Goal: Task Accomplishment & Management: Manage account settings

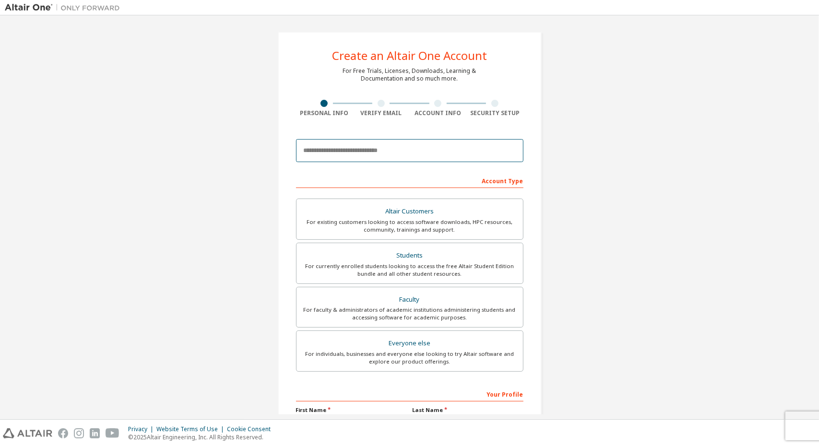
click at [413, 151] on input "email" at bounding box center [409, 150] width 227 height 23
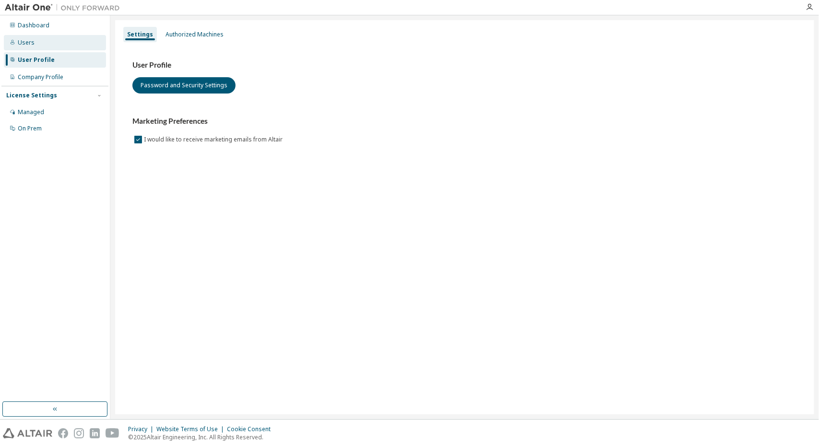
click at [74, 47] on div "Users" at bounding box center [55, 42] width 102 height 15
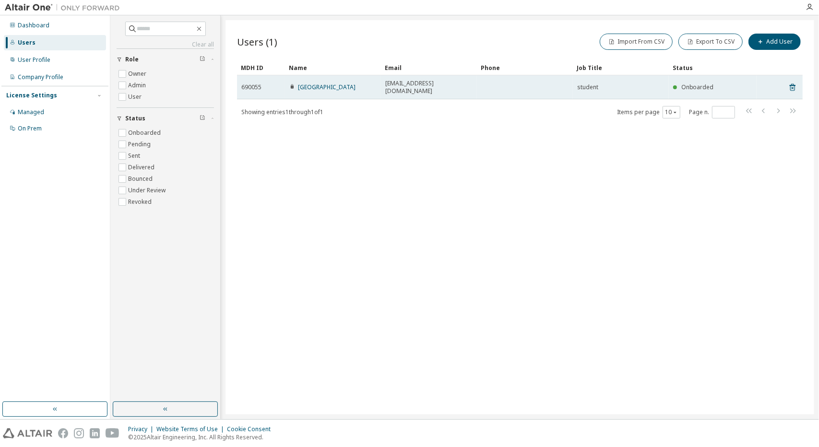
click at [443, 82] on div "[EMAIL_ADDRESS][DOMAIN_NAME]" at bounding box center [428, 87] width 87 height 15
click at [443, 82] on div "skjfj34@gmail.com" at bounding box center [428, 87] width 87 height 15
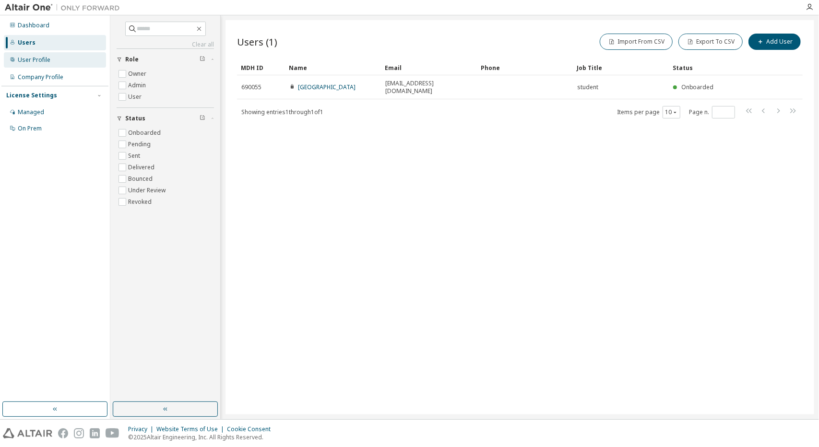
click at [23, 57] on div "User Profile" at bounding box center [34, 60] width 33 height 8
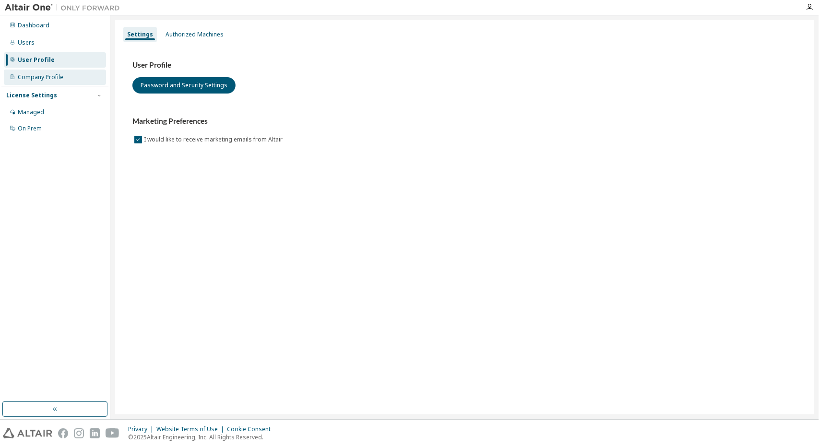
click at [36, 72] on div "Company Profile" at bounding box center [55, 77] width 102 height 15
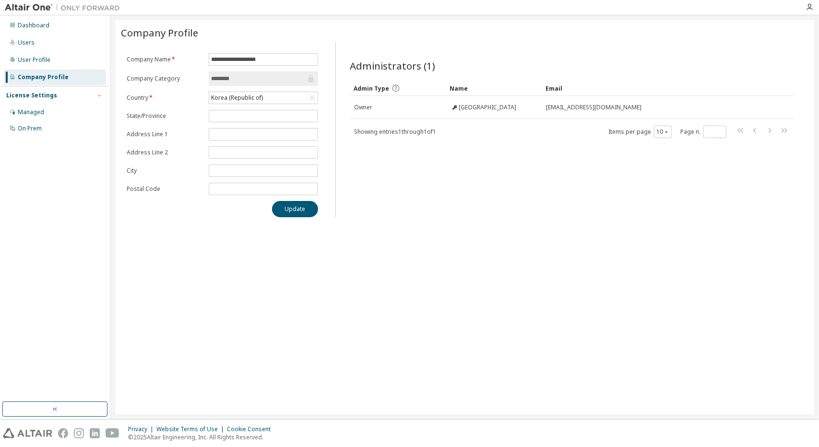
click at [39, 68] on div "Dashboard Users User Profile Company Profile License Settings Managed On Prem" at bounding box center [54, 77] width 107 height 120
click at [74, 59] on div "User Profile" at bounding box center [55, 59] width 102 height 15
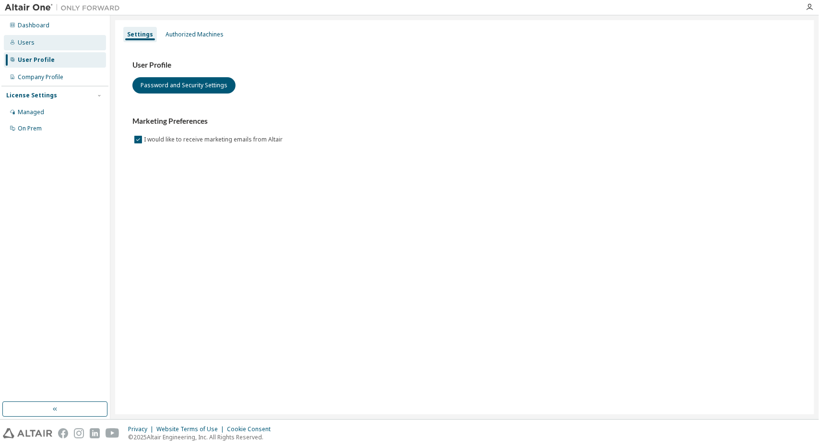
click at [78, 49] on div "Users" at bounding box center [55, 42] width 102 height 15
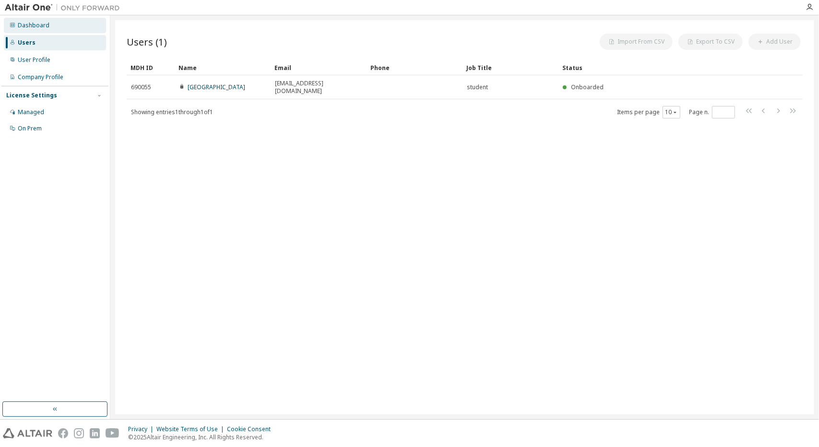
click at [78, 31] on div "Dashboard" at bounding box center [55, 25] width 102 height 15
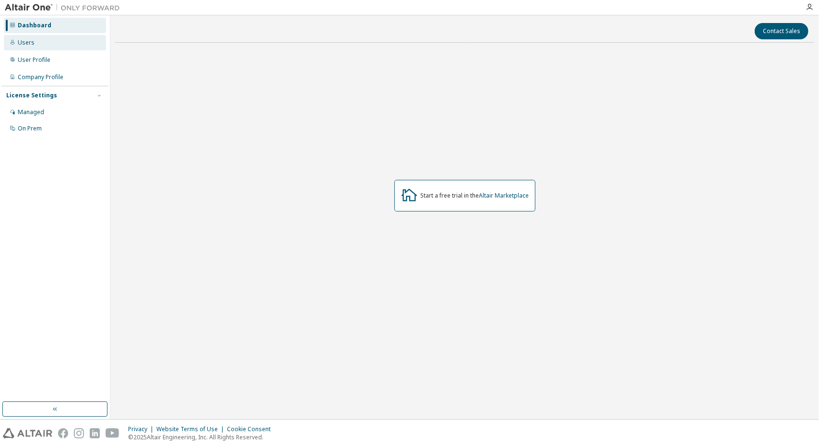
click at [74, 40] on div "Users" at bounding box center [55, 42] width 102 height 15
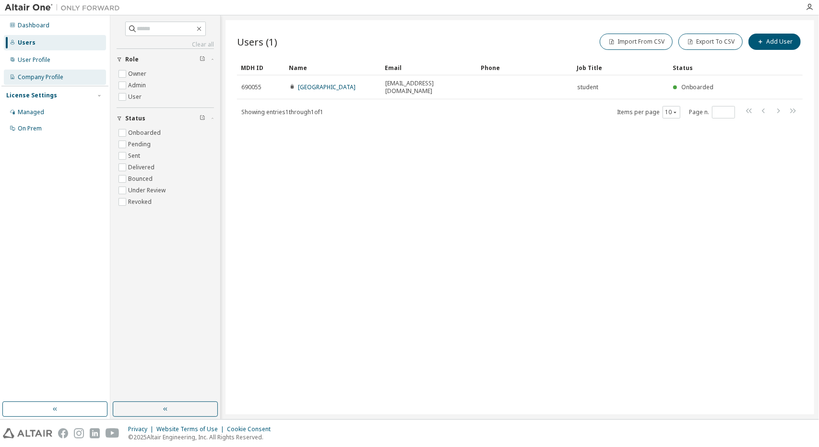
click at [72, 79] on div "Company Profile" at bounding box center [55, 77] width 102 height 15
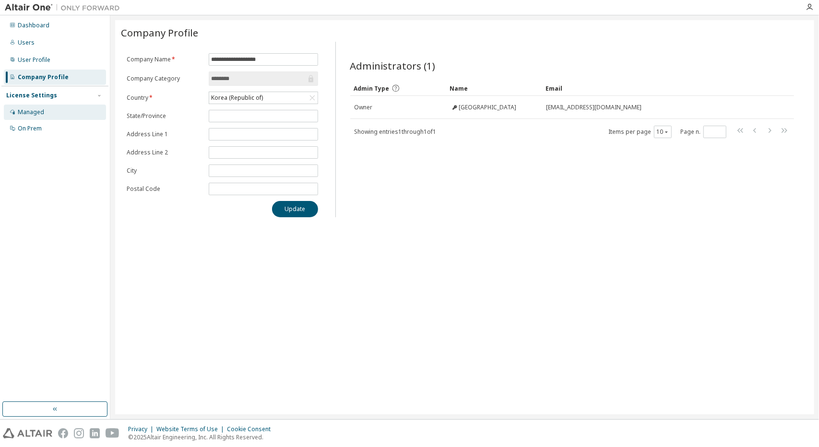
click at [58, 105] on div "Managed" at bounding box center [55, 112] width 102 height 15
